Goal: Information Seeking & Learning: Find specific fact

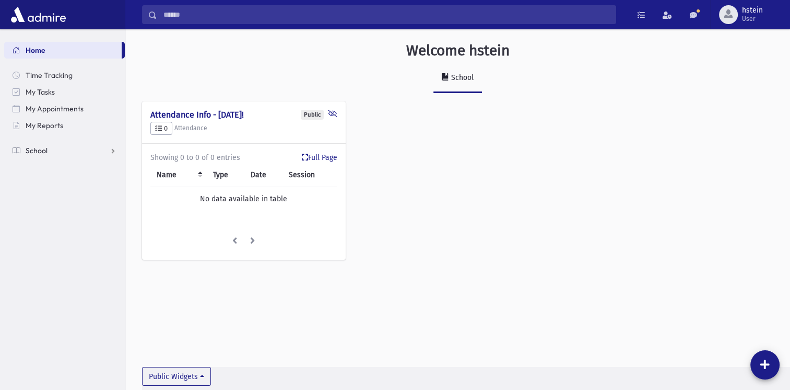
click at [112, 149] on link "School" at bounding box center [64, 150] width 121 height 17
click at [101, 166] on link "Students" at bounding box center [64, 167] width 121 height 17
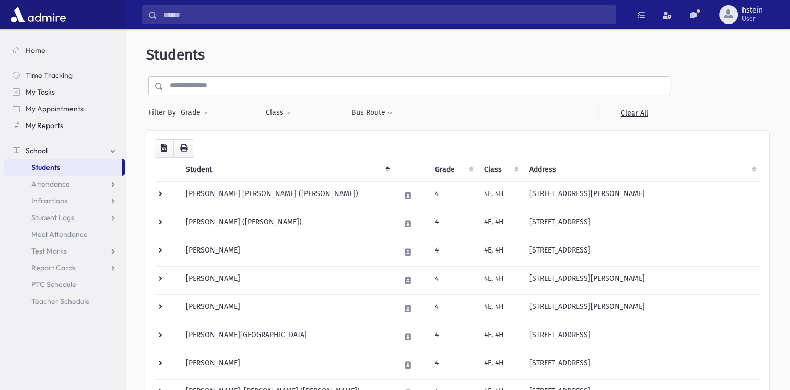
click at [59, 121] on span "My Reports" at bounding box center [45, 125] width 38 height 9
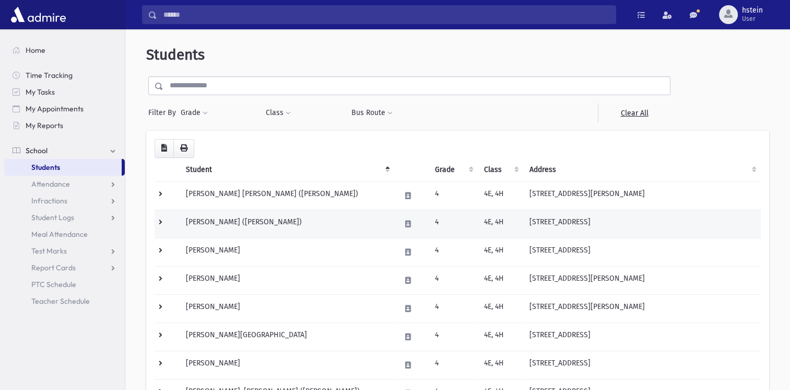
click at [294, 214] on td "Benisti, Shimon David (David)" at bounding box center [287, 223] width 214 height 28
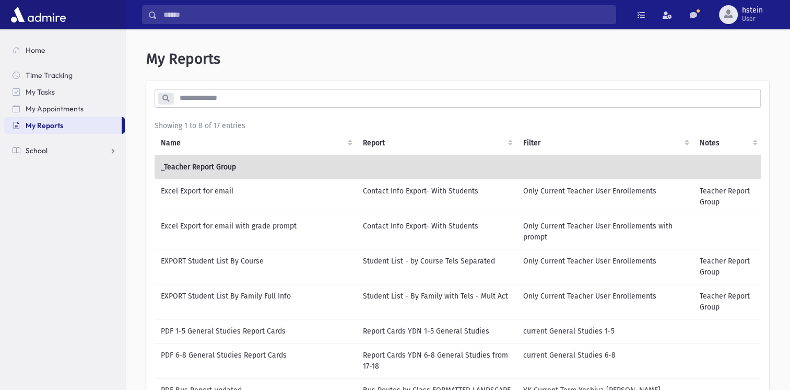
click at [40, 153] on span "School" at bounding box center [37, 150] width 22 height 9
click at [453, 189] on td "Contact Info Export- With Students" at bounding box center [437, 196] width 160 height 35
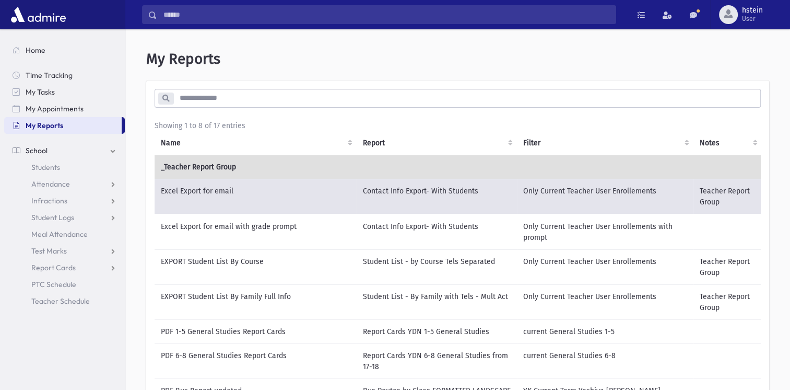
click at [451, 193] on td "Contact Info Export- With Students" at bounding box center [437, 197] width 160 height 36
click at [342, 206] on td "Excel Export for email" at bounding box center [256, 197] width 202 height 36
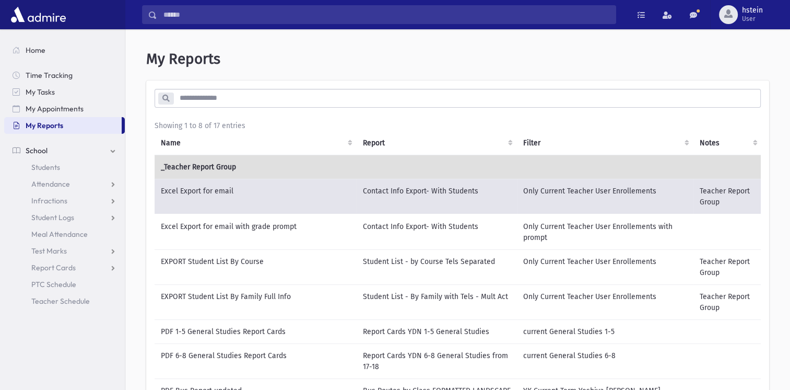
click at [342, 203] on td "Excel Export for email" at bounding box center [256, 197] width 202 height 36
click at [380, 192] on td "Contact Info Export- With Students" at bounding box center [437, 197] width 160 height 36
click at [589, 202] on td "Only Current Teacher User Enrollements" at bounding box center [605, 197] width 177 height 36
click at [47, 167] on span "Students" at bounding box center [45, 166] width 29 height 9
click at [62, 166] on link "Students" at bounding box center [64, 167] width 121 height 17
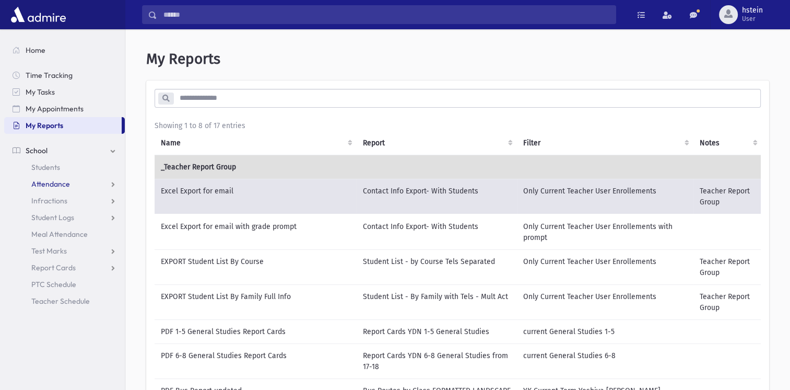
click at [29, 179] on link "Attendance" at bounding box center [64, 184] width 121 height 17
click at [45, 170] on span "Students" at bounding box center [45, 166] width 29 height 9
click at [46, 164] on span "Students" at bounding box center [45, 166] width 29 height 9
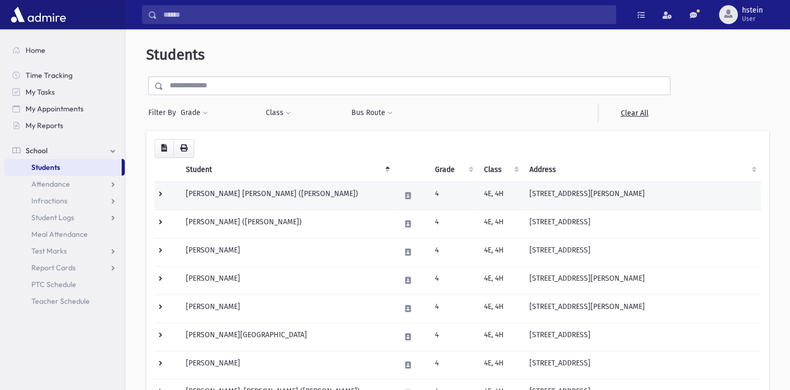
click at [159, 192] on td at bounding box center [167, 195] width 25 height 28
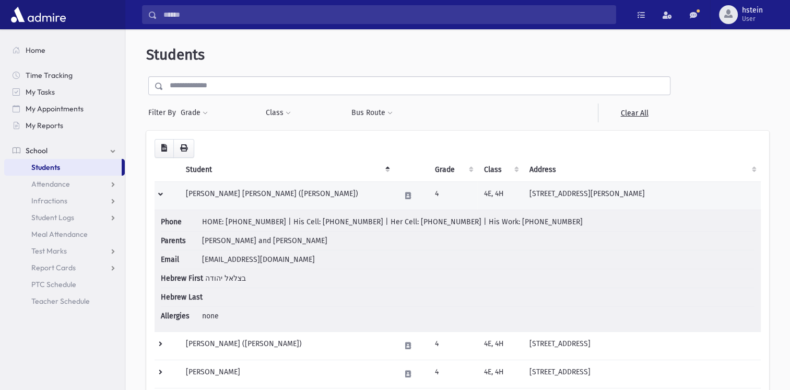
click at [156, 195] on td at bounding box center [167, 195] width 25 height 28
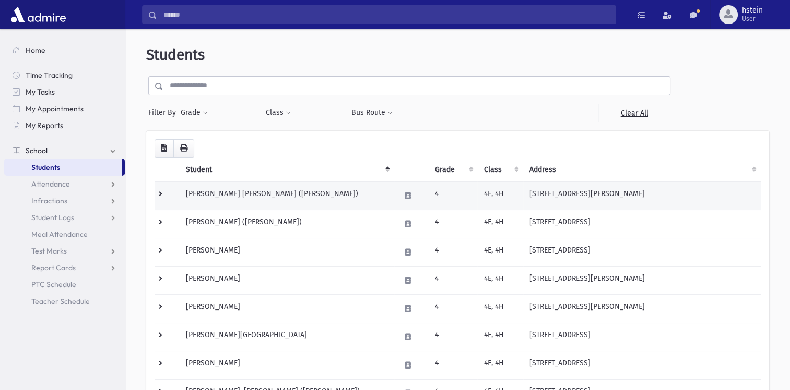
click at [162, 195] on td at bounding box center [167, 195] width 25 height 28
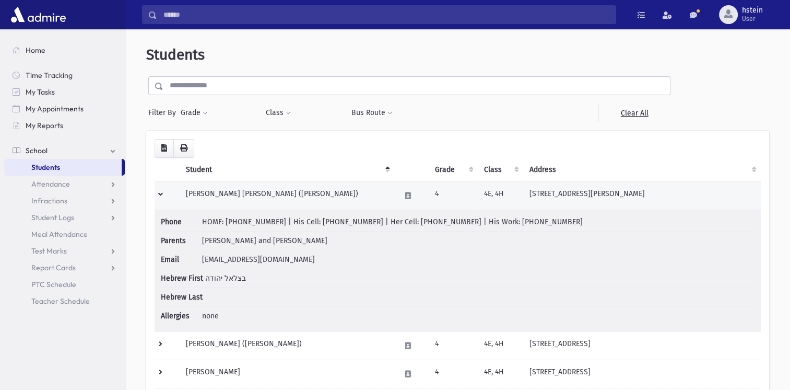
click at [162, 198] on td at bounding box center [167, 195] width 25 height 28
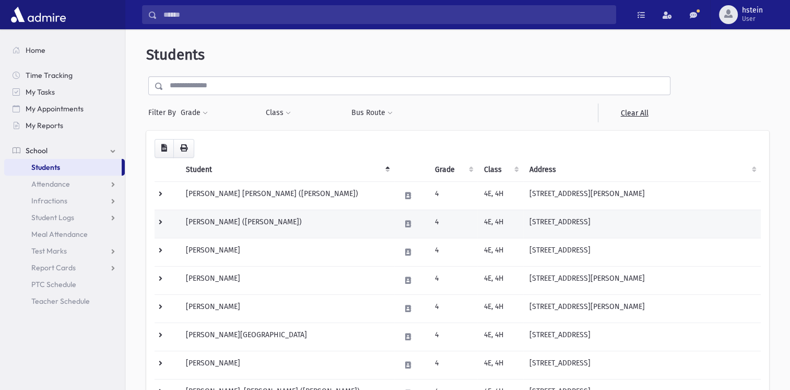
click at [176, 229] on td at bounding box center [167, 223] width 25 height 28
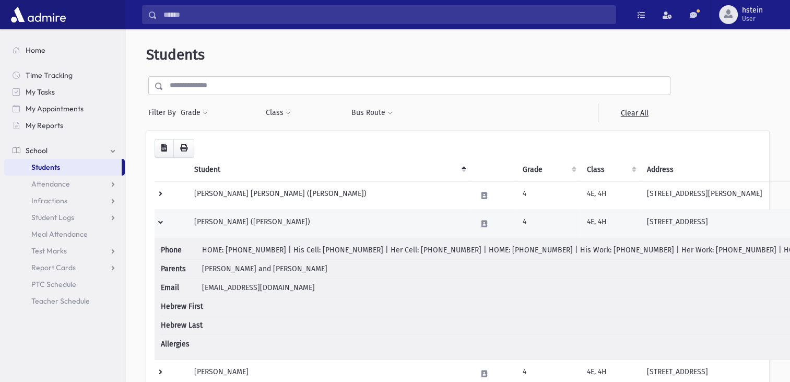
click at [182, 223] on td at bounding box center [171, 223] width 33 height 28
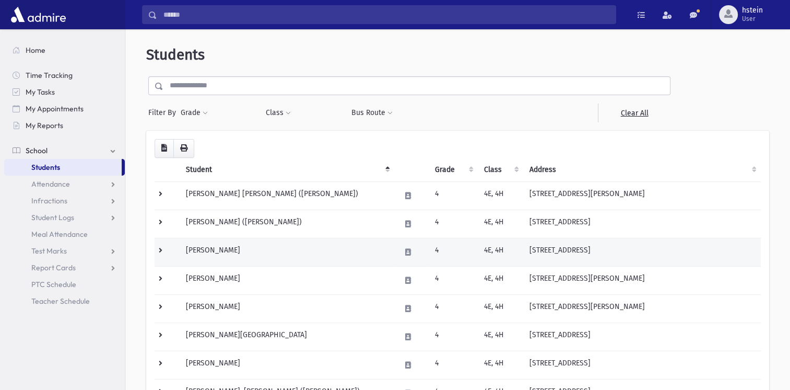
click at [188, 253] on td "Berman, Binyomin" at bounding box center [287, 252] width 214 height 28
click at [172, 262] on td at bounding box center [167, 252] width 25 height 28
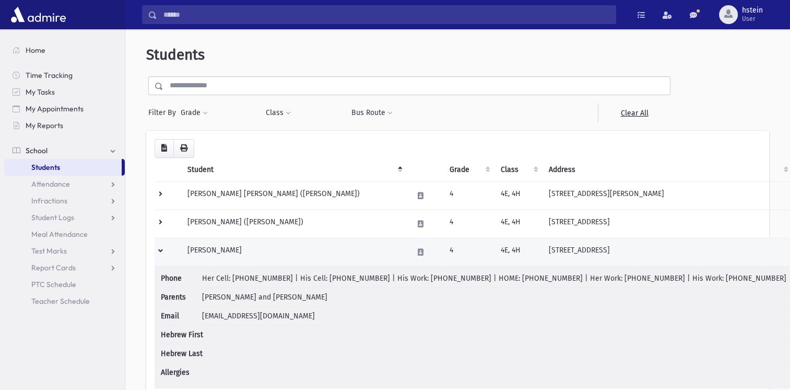
click at [171, 261] on td at bounding box center [168, 252] width 27 height 28
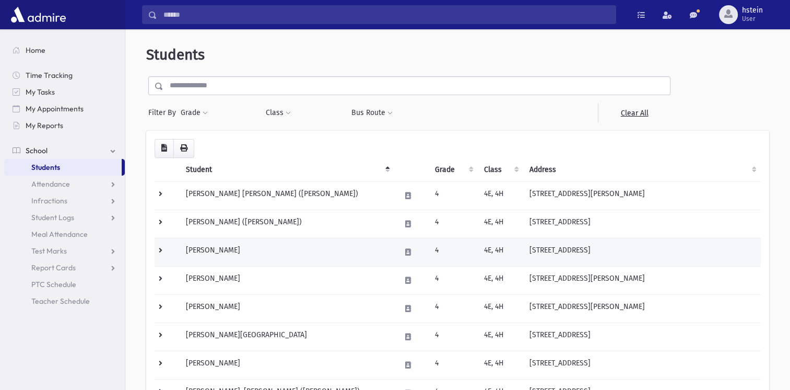
click at [176, 260] on td at bounding box center [167, 252] width 25 height 28
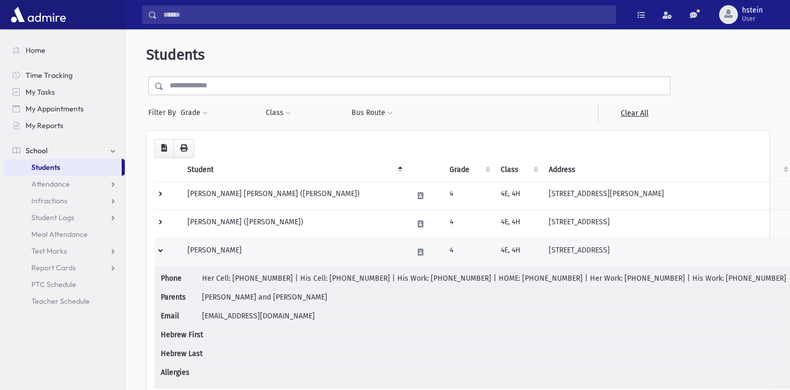
click at [176, 260] on td at bounding box center [168, 252] width 27 height 28
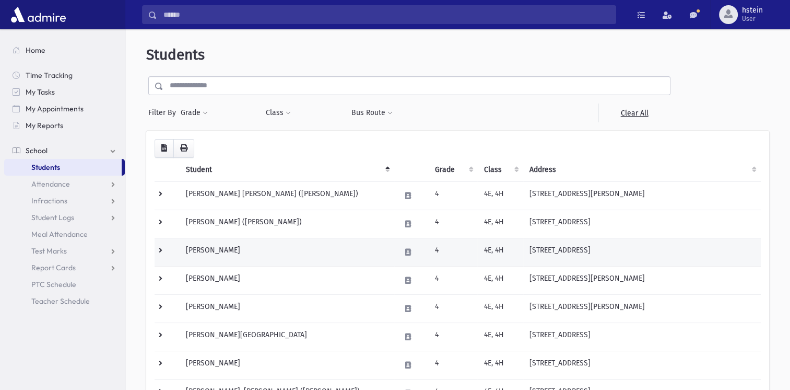
click at [197, 249] on td "Berman, Binyomin" at bounding box center [287, 252] width 214 height 28
click at [197, 249] on td "[PERSON_NAME]" at bounding box center [287, 252] width 214 height 28
click at [333, 250] on td "[PERSON_NAME]" at bounding box center [287, 252] width 214 height 28
click at [401, 254] on button at bounding box center [408, 251] width 15 height 15
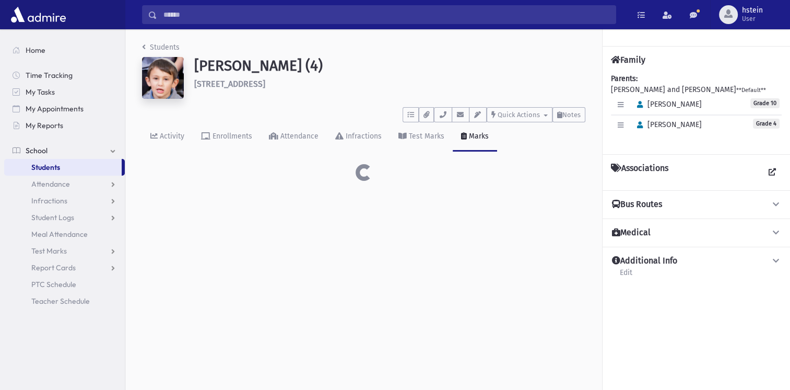
click at [355, 265] on div "Students [PERSON_NAME] (4) [STREET_ADDRESS] ***** To Do's No open tasks Show Li…" at bounding box center [457, 209] width 665 height 360
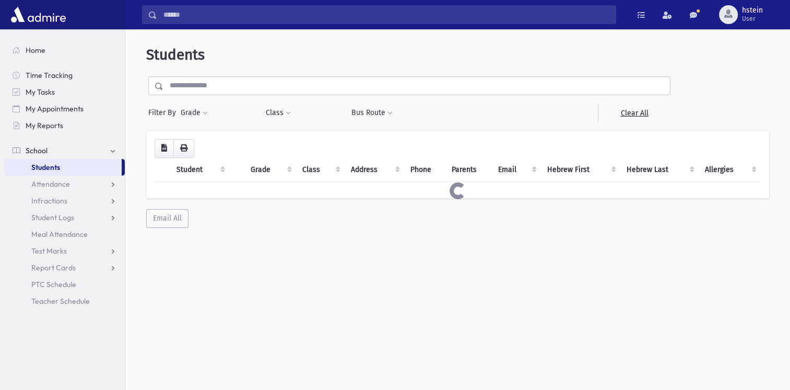
click at [45, 170] on span "Students" at bounding box center [45, 166] width 29 height 9
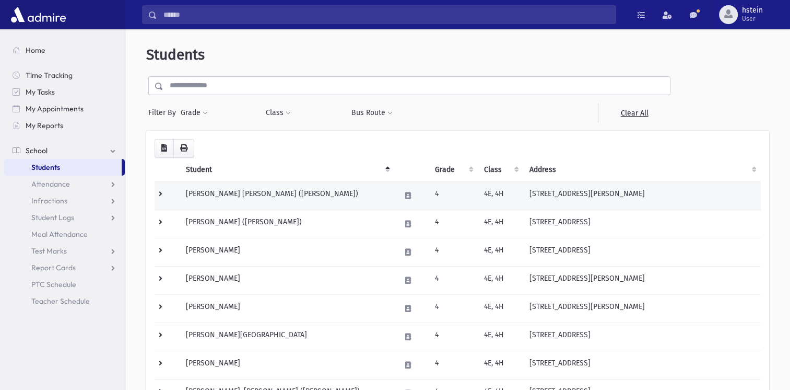
click at [233, 200] on td "[PERSON_NAME] [PERSON_NAME] ([PERSON_NAME])" at bounding box center [287, 195] width 214 height 28
click at [233, 200] on td "Beller, Betzalel Yehudah (Betzalel)" at bounding box center [287, 195] width 214 height 28
click at [233, 200] on td "[PERSON_NAME] [PERSON_NAME] ([PERSON_NAME])" at bounding box center [287, 195] width 214 height 28
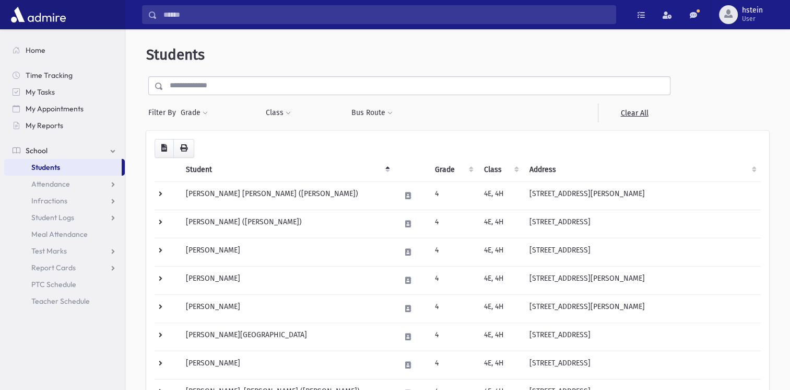
drag, startPoint x: 233, startPoint y: 200, endPoint x: 389, endPoint y: 175, distance: 157.6
click at [394, 175] on th "" at bounding box center [411, 170] width 35 height 24
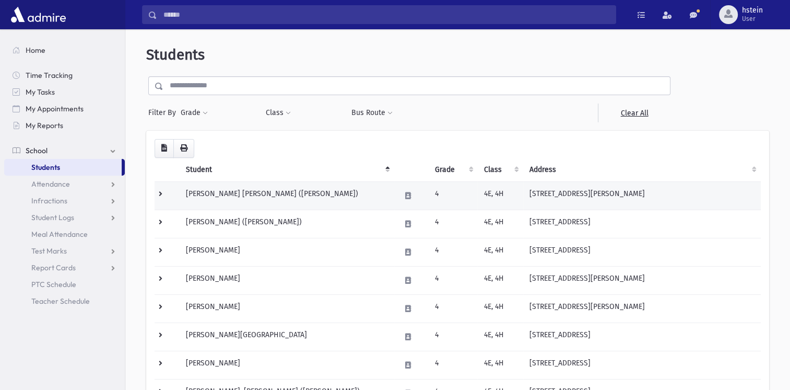
click at [378, 200] on td "Beller, Betzalel Yehudah (Betzalel)" at bounding box center [287, 195] width 214 height 28
click at [376, 195] on td "Beller, Betzalel Yehudah (Betzalel)" at bounding box center [287, 195] width 214 height 28
click at [405, 192] on icon at bounding box center [408, 195] width 6 height 7
click at [405, 194] on icon at bounding box center [408, 195] width 6 height 7
click at [401, 194] on button at bounding box center [408, 195] width 15 height 15
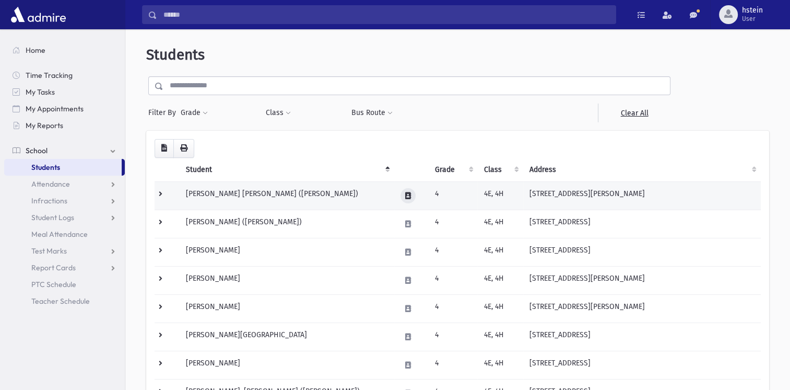
click at [405, 195] on icon at bounding box center [408, 195] width 6 height 7
click at [405, 196] on icon at bounding box center [408, 195] width 6 height 7
click at [401, 189] on button at bounding box center [408, 195] width 15 height 15
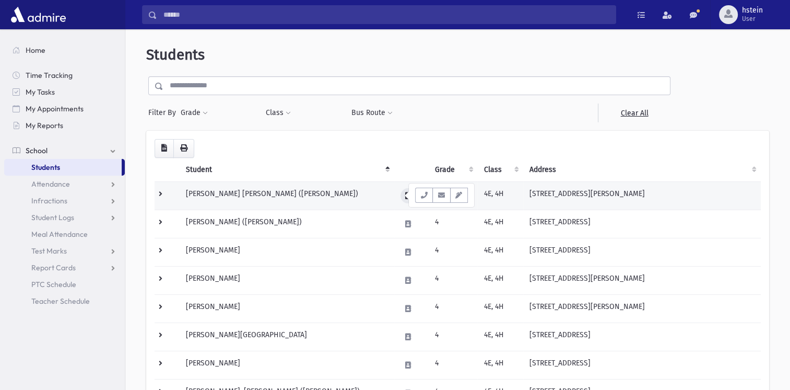
click at [401, 200] on button at bounding box center [408, 195] width 15 height 15
click at [401, 198] on button at bounding box center [408, 195] width 15 height 15
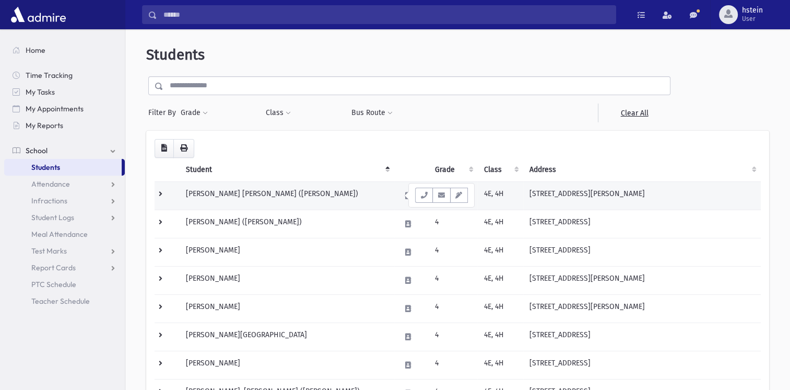
click at [379, 205] on td "Beller, Betzalel Yehudah (Betzalel)" at bounding box center [287, 195] width 214 height 28
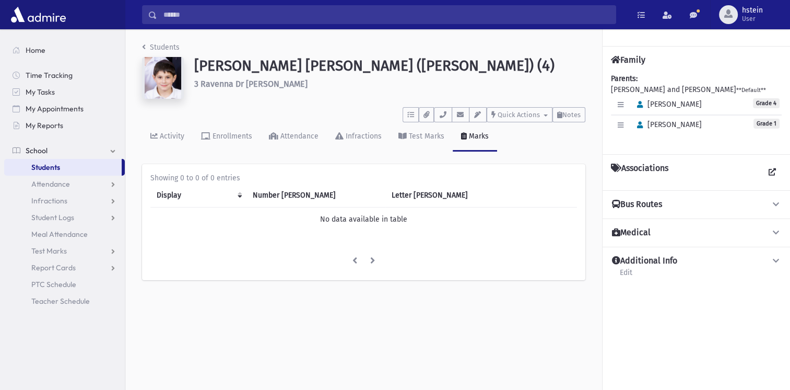
click at [38, 164] on span "Students" at bounding box center [45, 166] width 29 height 9
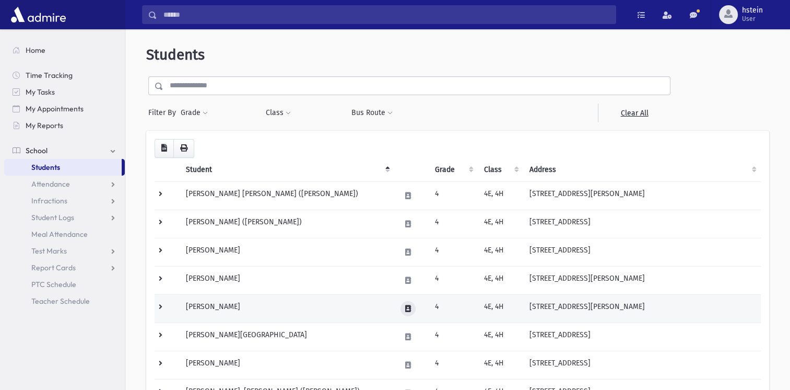
click at [405, 310] on icon at bounding box center [408, 308] width 6 height 7
click at [401, 312] on button at bounding box center [408, 308] width 15 height 15
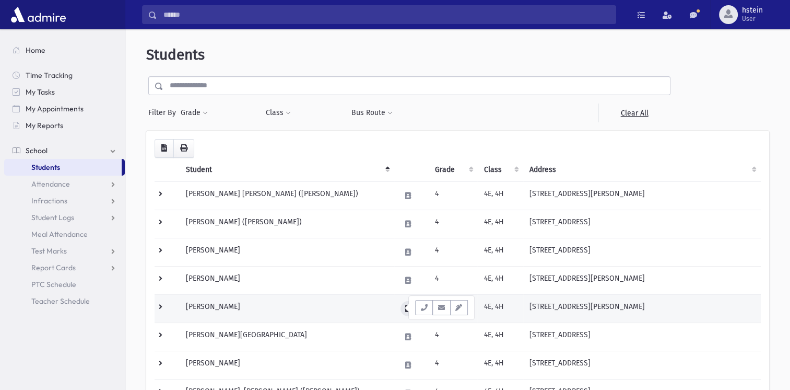
drag, startPoint x: 399, startPoint y: 312, endPoint x: 391, endPoint y: 312, distance: 8.4
click at [401, 312] on button at bounding box center [408, 308] width 15 height 15
click at [405, 305] on icon at bounding box center [408, 308] width 6 height 7
click at [405, 307] on icon at bounding box center [408, 308] width 6 height 7
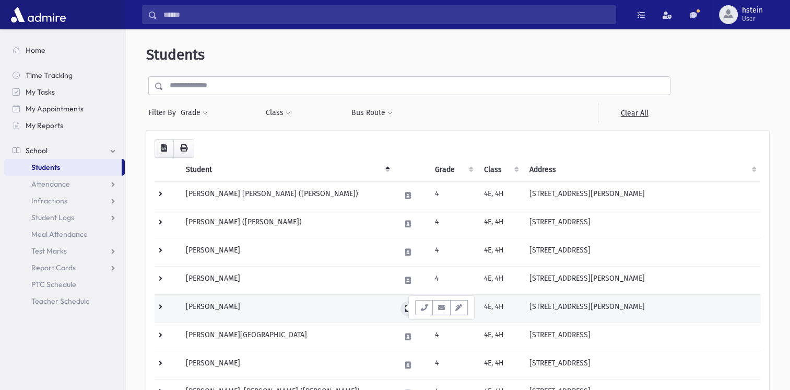
click at [405, 307] on icon at bounding box center [408, 308] width 6 height 7
click at [526, 303] on td "[STREET_ADDRESS][PERSON_NAME]" at bounding box center [642, 308] width 238 height 28
click at [525, 304] on td "[STREET_ADDRESS][PERSON_NAME]" at bounding box center [642, 308] width 238 height 28
drag, startPoint x: 525, startPoint y: 304, endPoint x: 442, endPoint y: 313, distance: 83.6
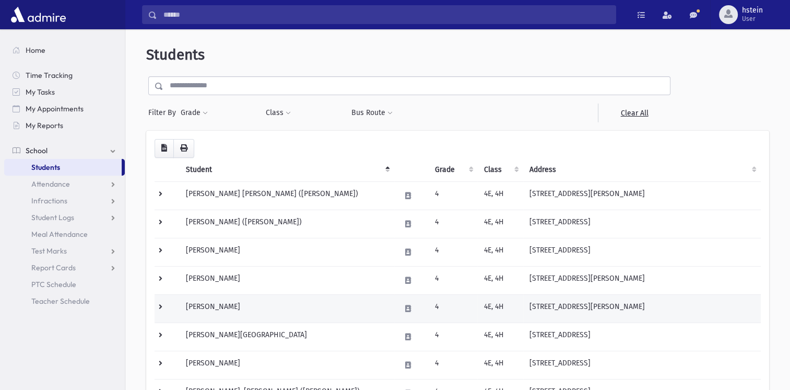
click at [442, 313] on td "4" at bounding box center [453, 308] width 49 height 28
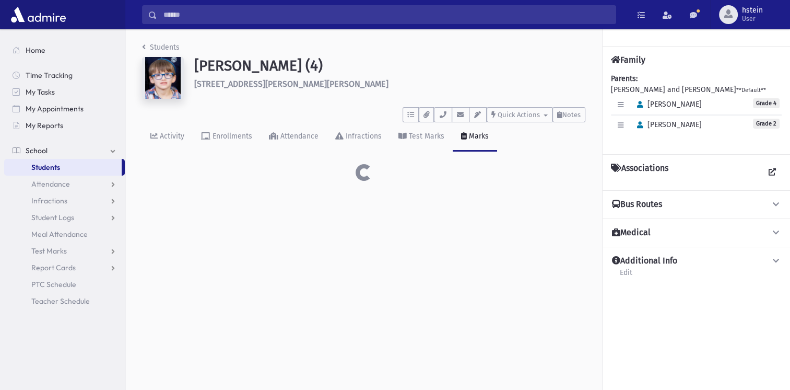
click at [397, 328] on div "Students [PERSON_NAME] (4) [STREET_ADDRESS][PERSON_NAME][PERSON_NAME] ***** To …" at bounding box center [457, 209] width 665 height 360
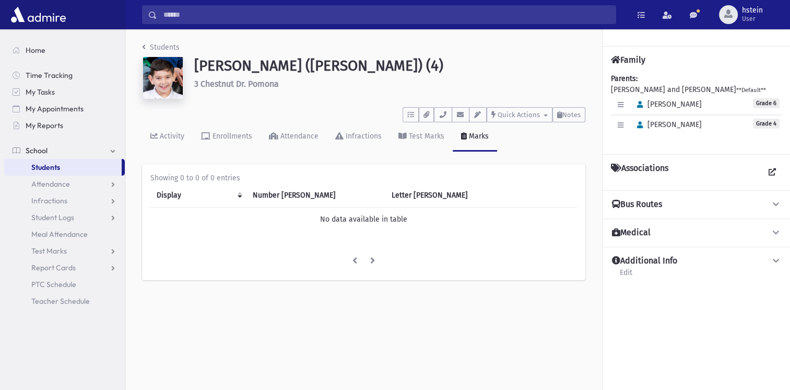
click at [71, 163] on link "Students" at bounding box center [63, 167] width 118 height 17
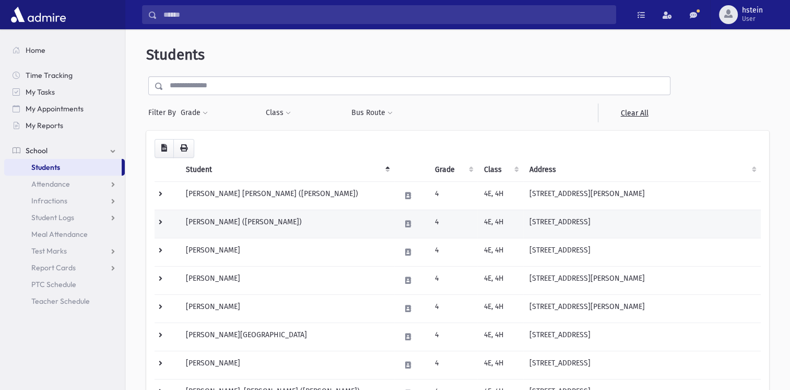
click at [165, 215] on td at bounding box center [167, 223] width 25 height 28
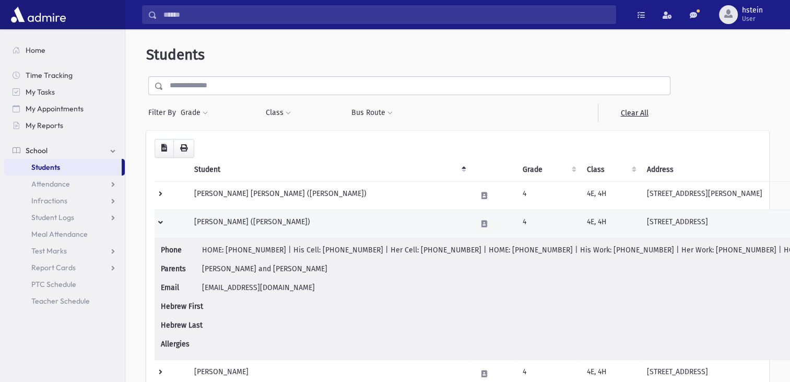
click at [164, 217] on td at bounding box center [171, 223] width 33 height 28
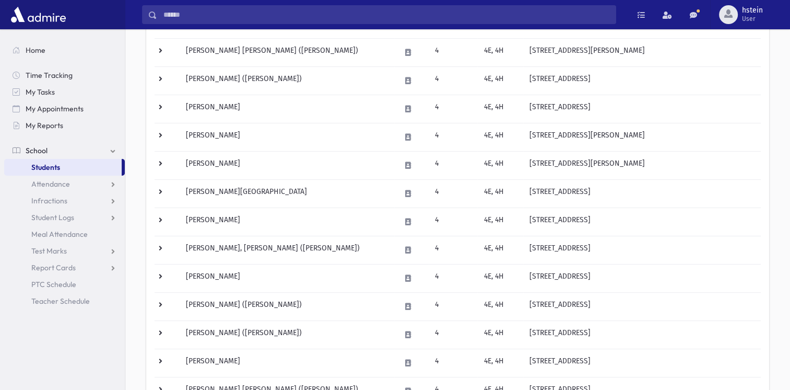
scroll to position [144, 0]
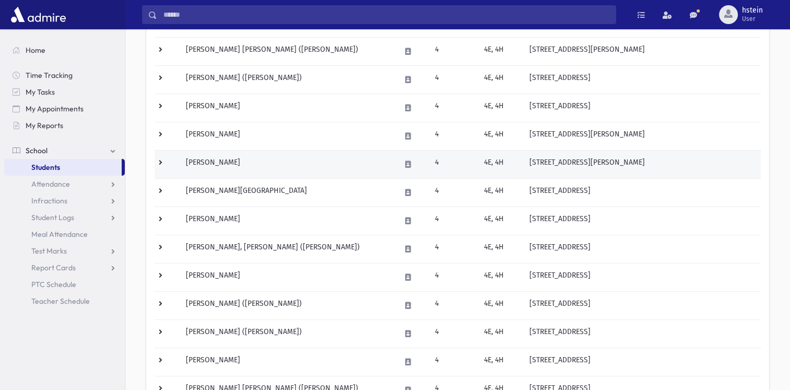
click at [162, 165] on td at bounding box center [167, 164] width 25 height 28
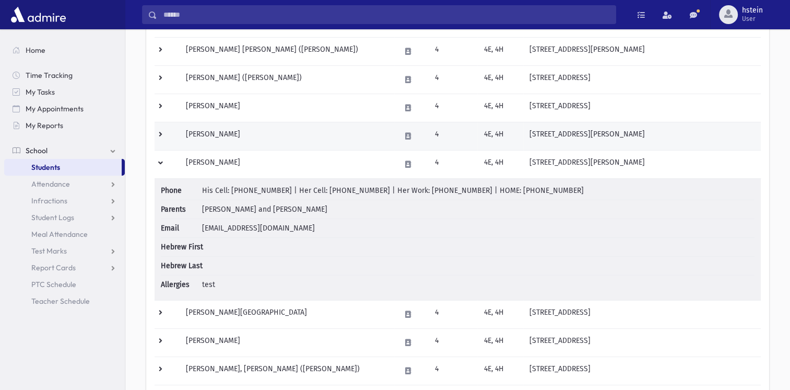
click at [157, 146] on td at bounding box center [167, 136] width 25 height 28
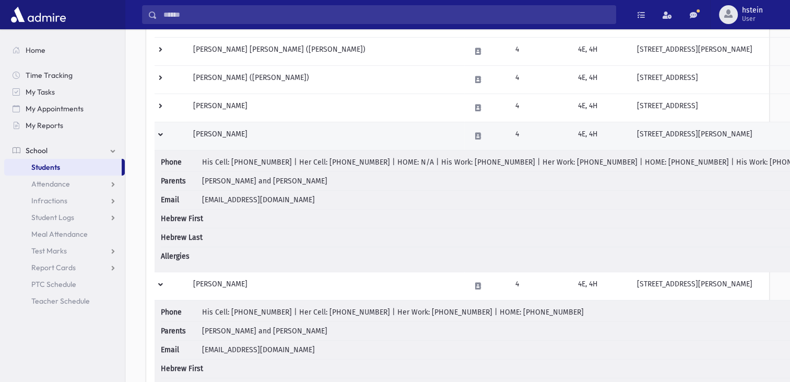
click at [169, 146] on td at bounding box center [171, 136] width 32 height 28
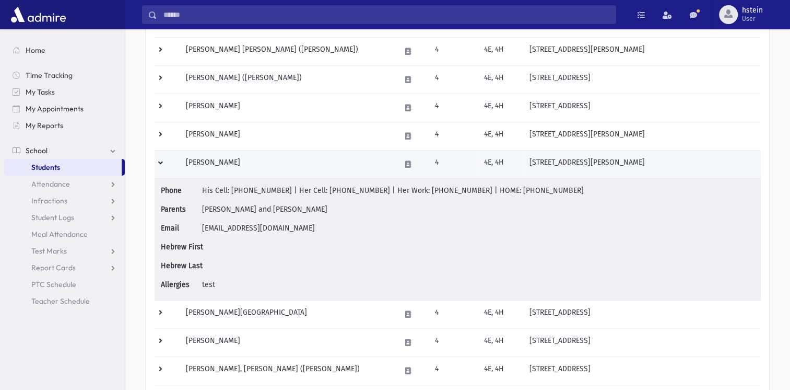
click at [162, 161] on td at bounding box center [167, 164] width 25 height 28
